Goal: Find specific page/section: Find specific page/section

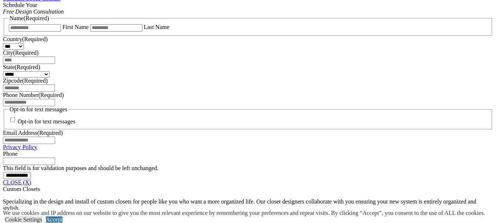
scroll to position [441, 0]
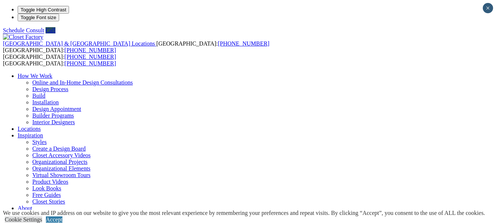
type input "*****"
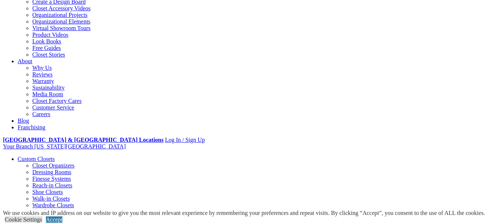
scroll to position [184, 0]
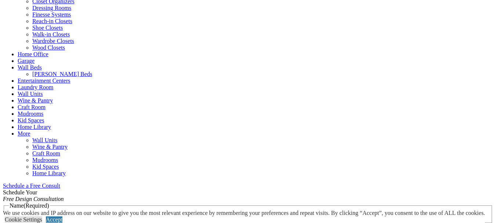
scroll to position [331, 0]
